Goal: Transaction & Acquisition: Purchase product/service

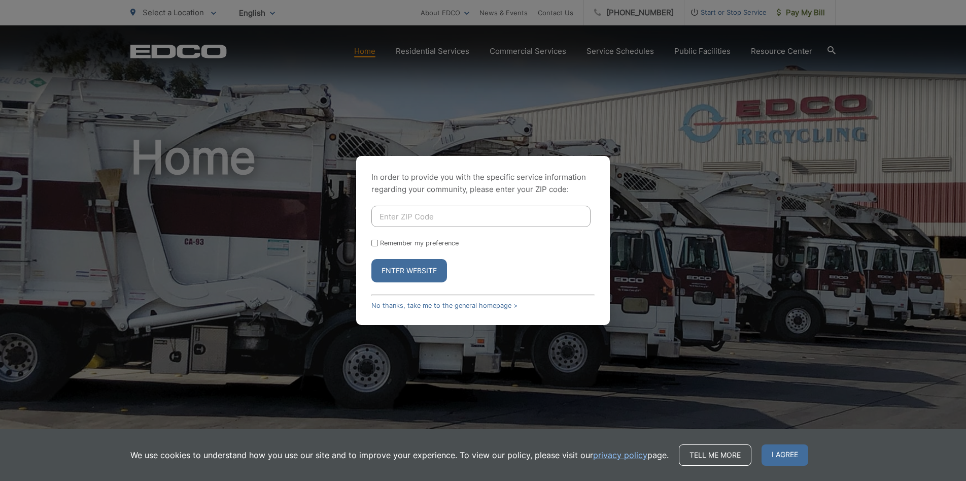
click at [395, 220] on input "Enter ZIP Code" at bounding box center [480, 216] width 219 height 21
type input "92028"
click at [407, 268] on button "Enter Website" at bounding box center [409, 270] width 76 height 23
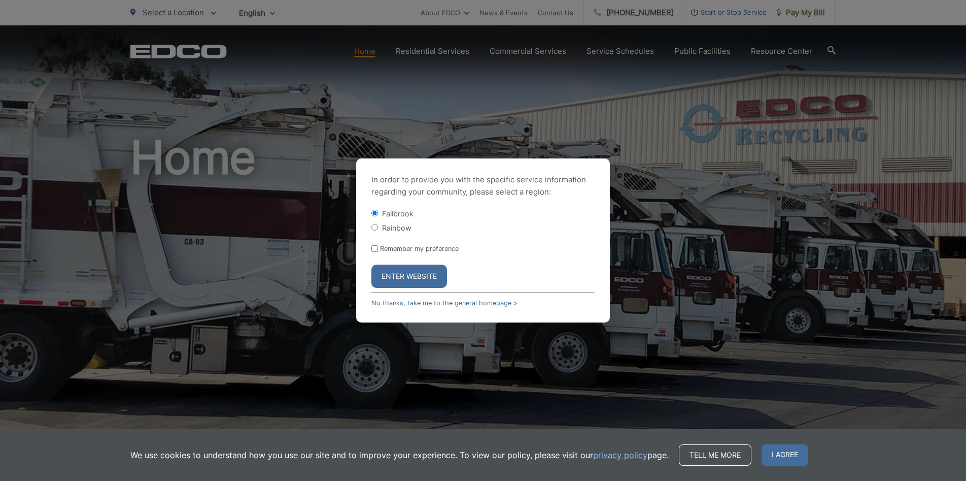
click at [415, 275] on button "Enter Website" at bounding box center [409, 275] width 76 height 23
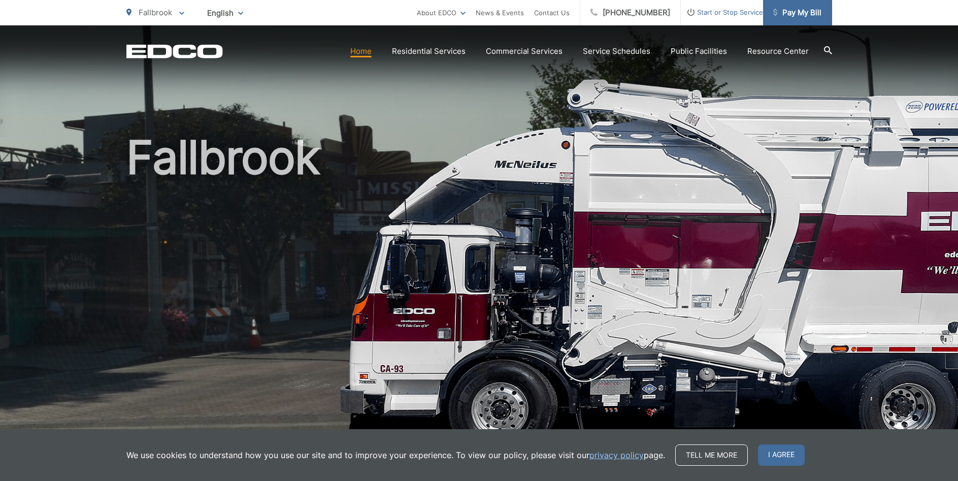
click at [806, 13] on span "Pay My Bill" at bounding box center [797, 13] width 48 height 12
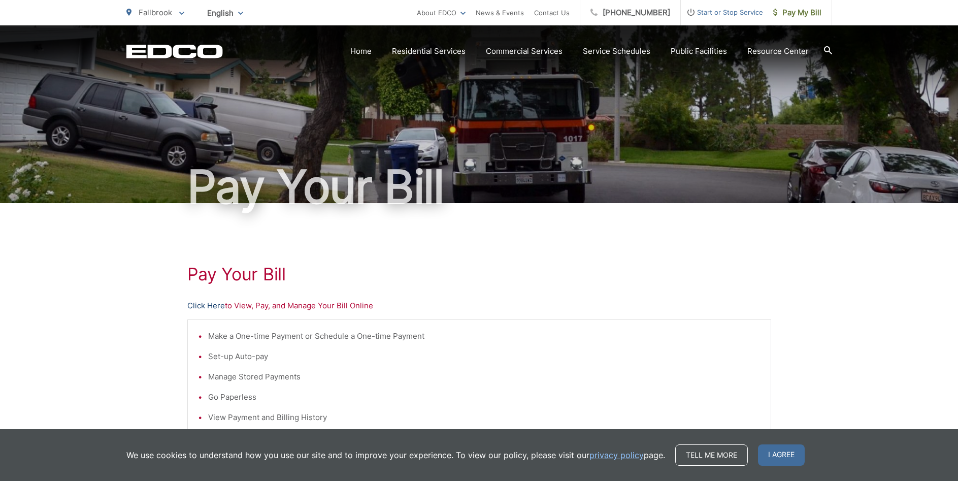
click at [212, 305] on link "Click Here" at bounding box center [206, 305] width 38 height 12
click at [210, 304] on link "Click Here" at bounding box center [206, 305] width 38 height 12
